Goal: Answer question/provide support: Share knowledge or assist other users

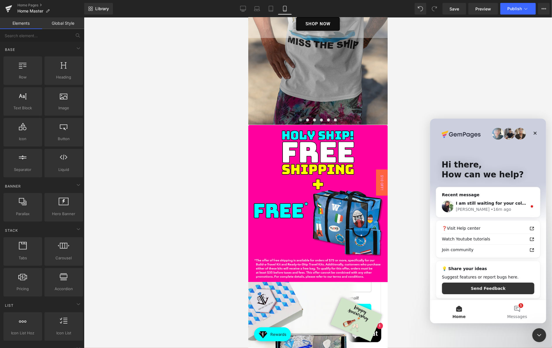
scroll to position [705, 0]
click at [511, 199] on div "I am still waiting for your collaborator code. [PERSON_NAME] • 16m ago" at bounding box center [488, 206] width 104 height 22
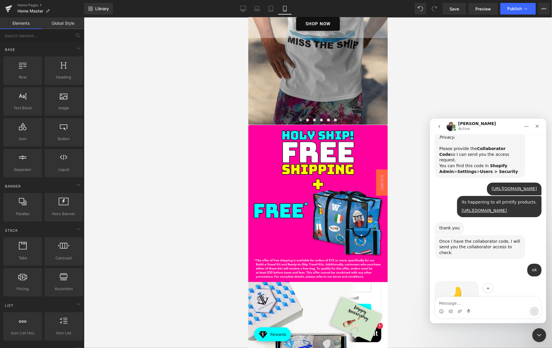
scroll to position [706, 0]
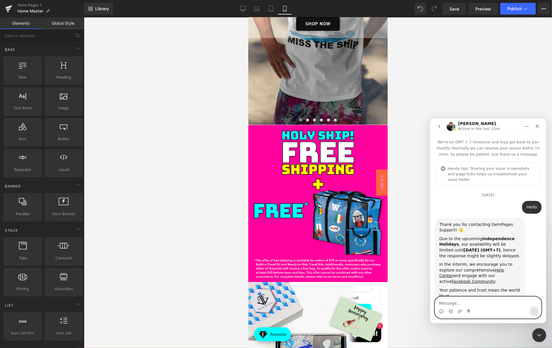
scroll to position [1, 0]
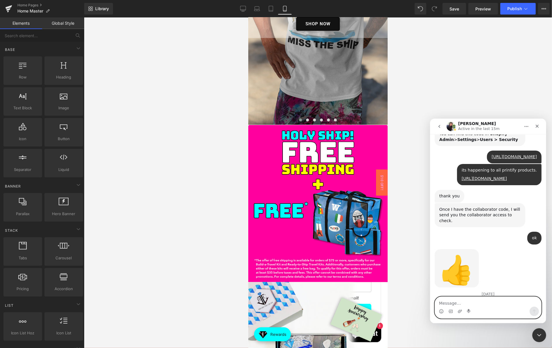
paste textarea "5797"
type textarea "5797"
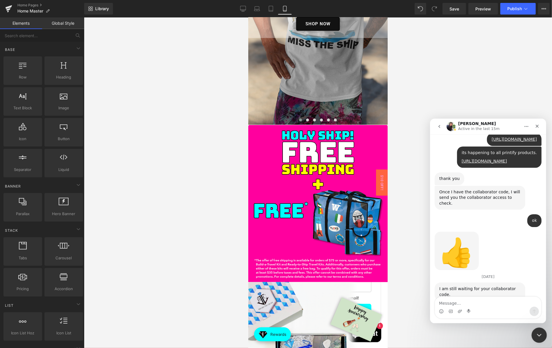
click at [537, 333] on icon "Close Intercom Messenger" at bounding box center [539, 334] width 4 height 2
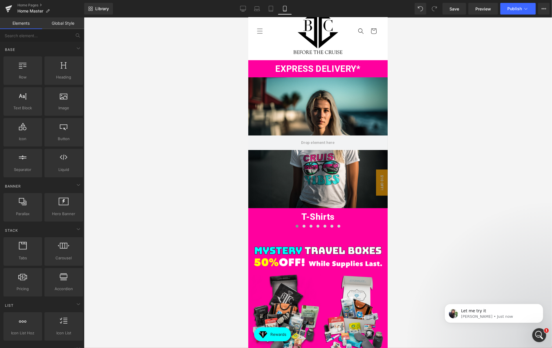
scroll to position [21, 0]
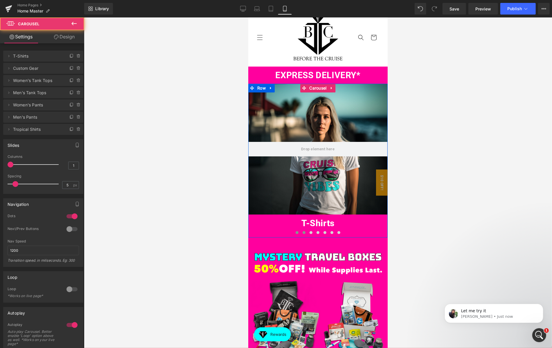
click at [305, 233] on span at bounding box center [304, 232] width 3 height 3
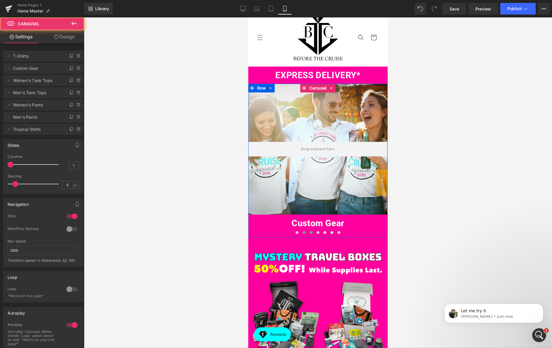
click at [310, 232] on span at bounding box center [310, 232] width 3 height 3
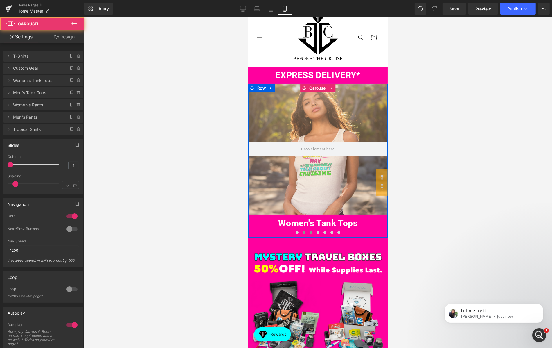
click at [302, 233] on button at bounding box center [303, 232] width 7 height 6
